Goal: Information Seeking & Learning: Learn about a topic

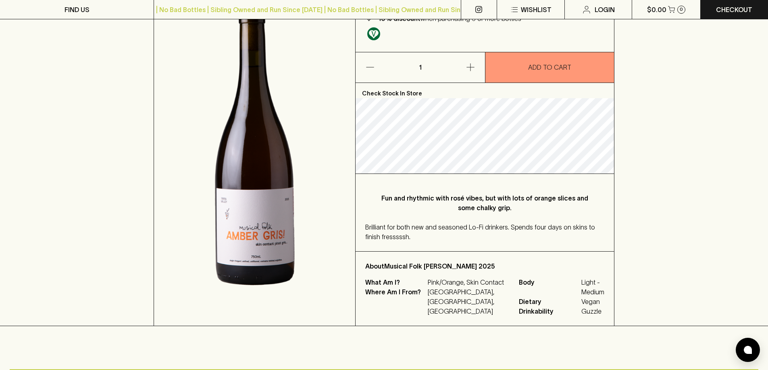
scroll to position [121, 0]
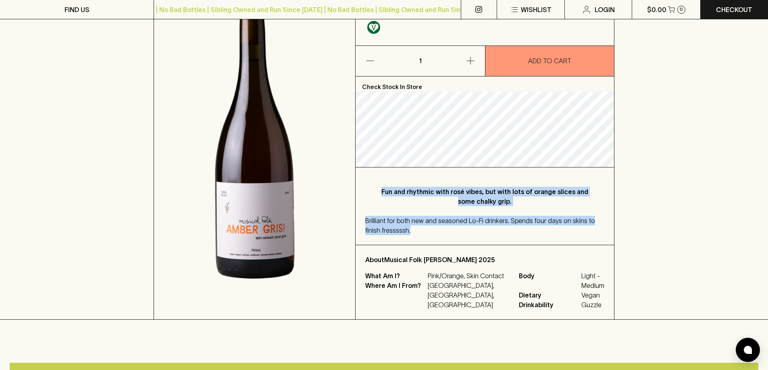
drag, startPoint x: 395, startPoint y: 212, endPoint x: 375, endPoint y: 174, distance: 43.1
click at [375, 174] on div "Fun and rhythmic with rosé vibes, but with lots of orange slices and some chalk…" at bounding box center [485, 206] width 258 height 77
copy div "Fun and rhythmic with rosé vibes, but with lots of orange slices and some chalk…"
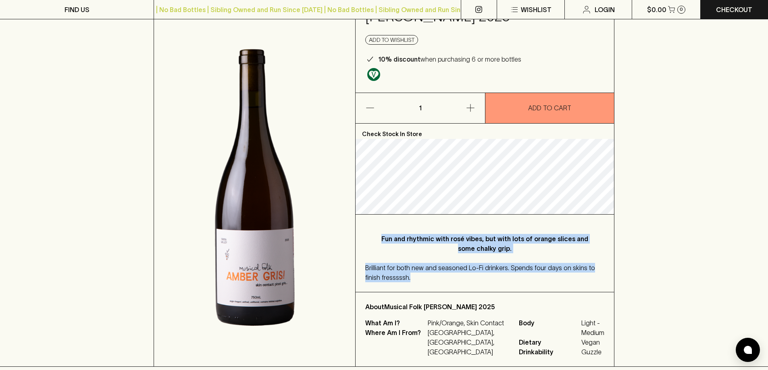
scroll to position [0, 0]
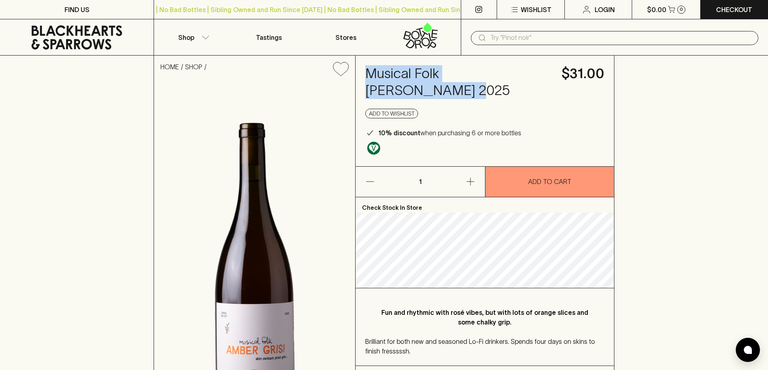
drag, startPoint x: 541, startPoint y: 72, endPoint x: 366, endPoint y: 69, distance: 175.0
click at [366, 69] on h4 "Musical Folk Amber Gris 2025" at bounding box center [458, 82] width 187 height 34
copy h4 "Musical Folk Amber Gris 2025"
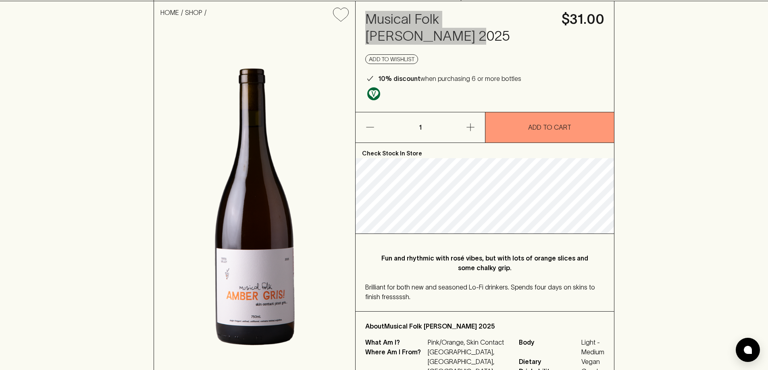
scroll to position [40, 0]
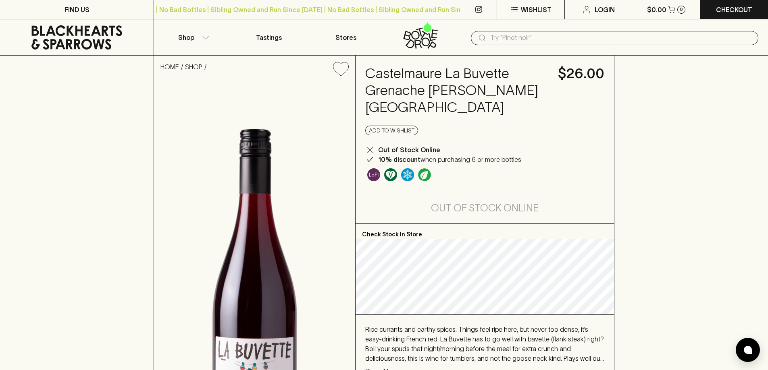
click at [377, 367] on p "Show More" at bounding box center [381, 372] width 33 height 10
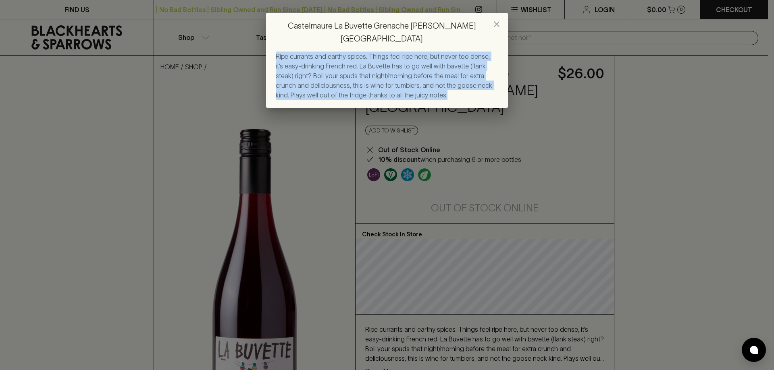
drag, startPoint x: 401, startPoint y: 83, endPoint x: 277, endPoint y: 45, distance: 129.0
click at [277, 52] on div "Ripe currants and earthy spices. Things feel ripe here, but never too dense, it…" at bounding box center [387, 76] width 223 height 48
copy span "Ripe currants and earthy spices. Things feel ripe here, but never too dense, it…"
click at [540, 340] on div "Castelmaure La Buvette Grenache Carignan NV Ripe currants and earthy spices. Th…" at bounding box center [387, 185] width 774 height 370
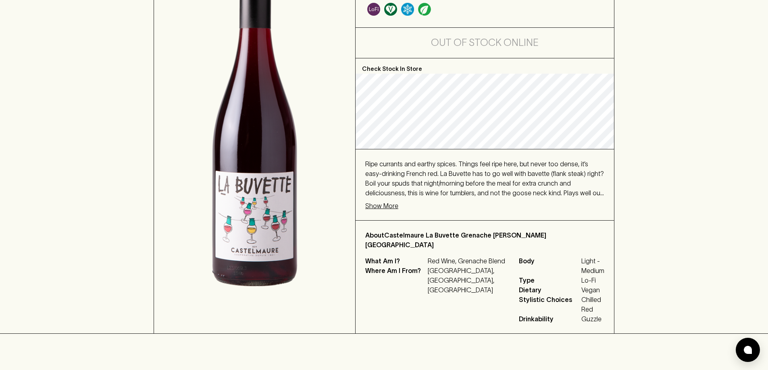
scroll to position [202, 0]
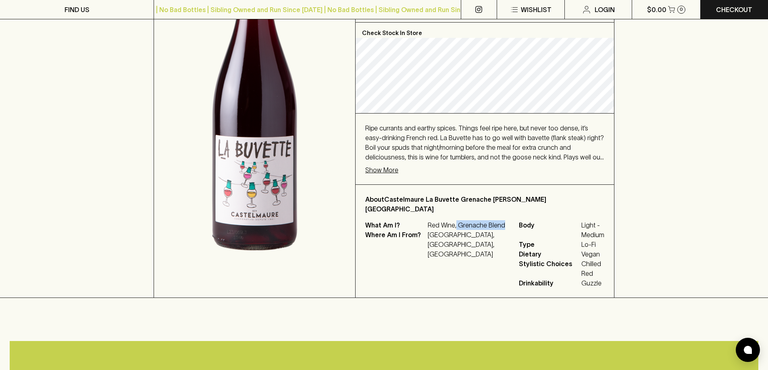
drag, startPoint x: 502, startPoint y: 200, endPoint x: 456, endPoint y: 200, distance: 45.6
click at [456, 221] on p "Red Wine, Grenache Blend" at bounding box center [468, 226] width 81 height 10
copy p "Grenache Blend"
click at [158, 193] on img at bounding box center [254, 89] width 201 height 417
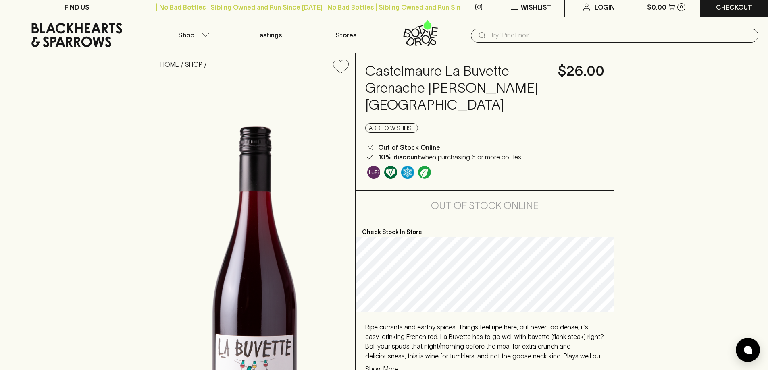
scroll to position [0, 0]
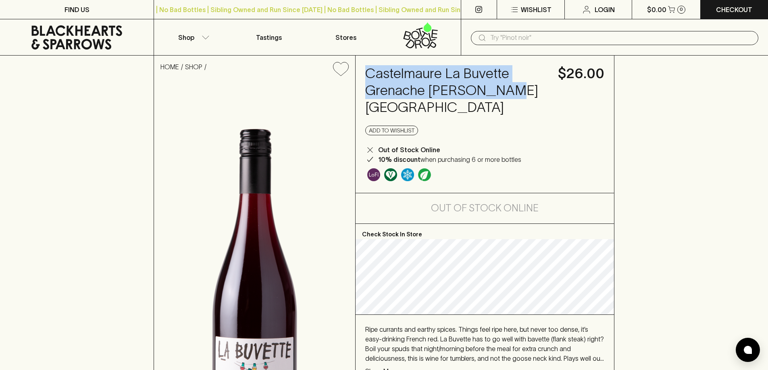
drag, startPoint x: 510, startPoint y: 87, endPoint x: 359, endPoint y: 76, distance: 151.6
click at [359, 76] on div "Castelmaure La Buvette Grenache Carignan NV $26.00 Add to wishlist Out of Stock…" at bounding box center [485, 124] width 258 height 137
copy h4 "Castelmaure La Buvette Grenache Carignan NV"
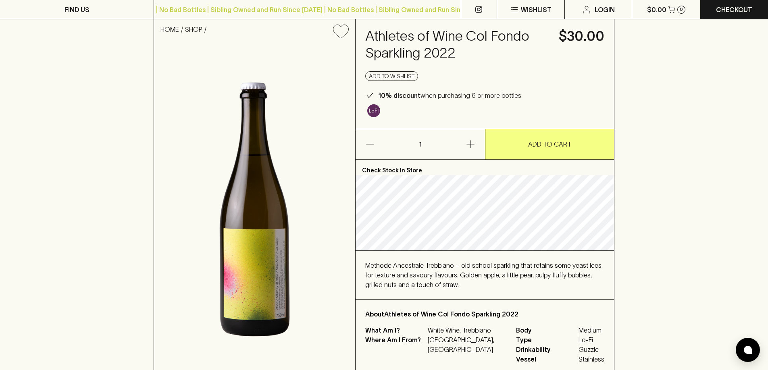
scroll to position [81, 0]
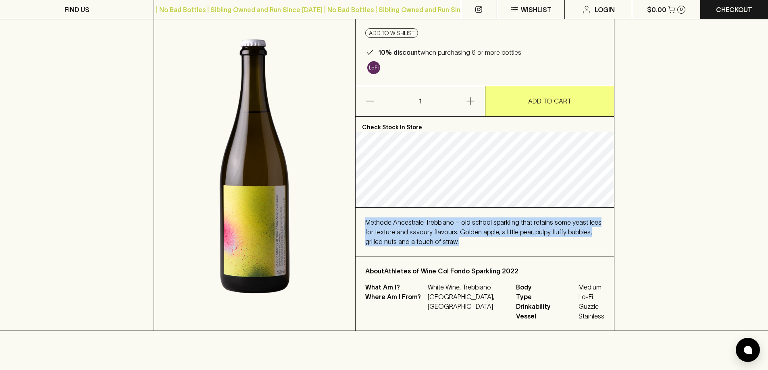
drag, startPoint x: 445, startPoint y: 241, endPoint x: 364, endPoint y: 218, distance: 84.6
click at [364, 218] on div "Methode Ancestrale Trebbiano – old school sparkling that retains some yeast lee…" at bounding box center [485, 232] width 258 height 48
copy span "Methode Ancestrale Trebbiano – old school sparkling that retains some yeast lee…"
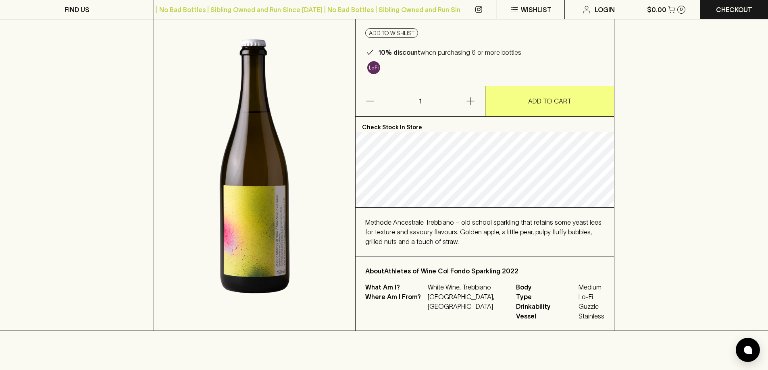
click at [426, 319] on div "What Am I? White Wine, [GEOGRAPHIC_DATA] Where Am I From? [GEOGRAPHIC_DATA], [G…" at bounding box center [435, 302] width 141 height 39
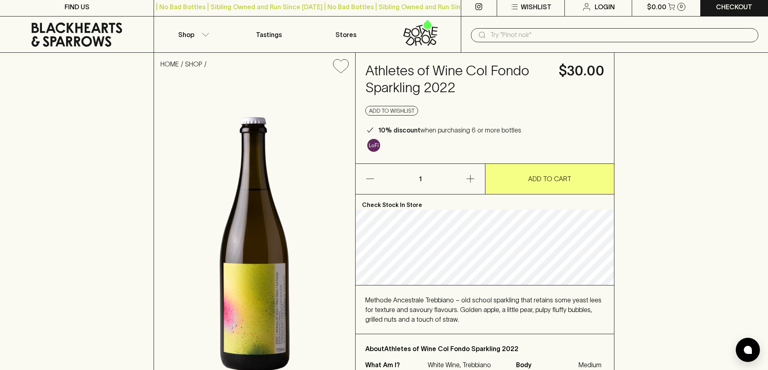
scroll to position [0, 0]
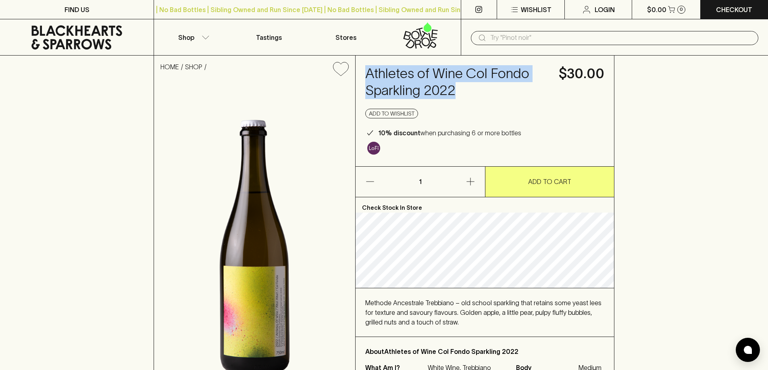
drag, startPoint x: 439, startPoint y: 90, endPoint x: 368, endPoint y: 80, distance: 70.9
click at [368, 80] on h4 "Athletes of Wine Col Fondo Sparkling 2022" at bounding box center [457, 82] width 184 height 34
copy h4 "Athletes of Wine Col Fondo Sparkling 2022"
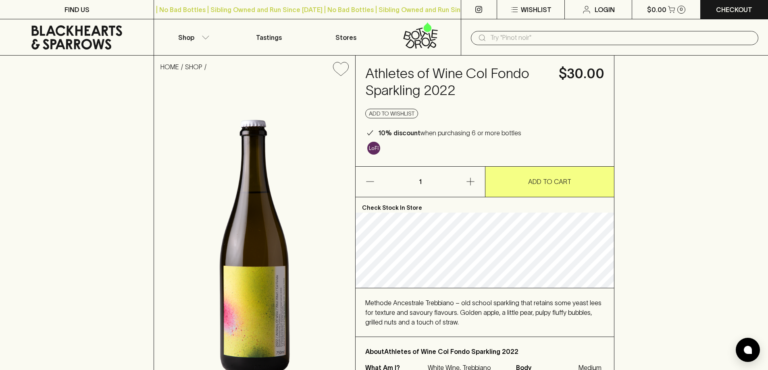
drag, startPoint x: 54, startPoint y: 143, endPoint x: 54, endPoint y: 98, distance: 45.1
click at [54, 143] on div "HOME SHOP Athletes of Wine Col Fondo Sparkling 2022 $30.00 Add to wishlist 10% …" at bounding box center [384, 234] width 768 height 356
